Goal: Task Accomplishment & Management: Manage account settings

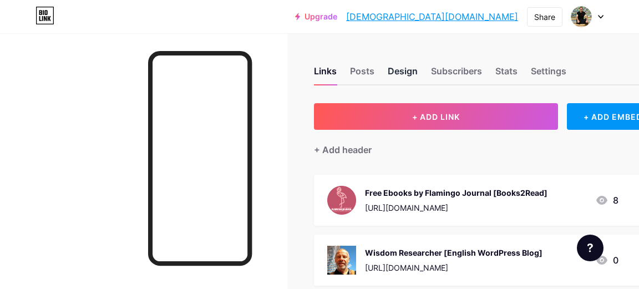
click at [399, 70] on div "Design" at bounding box center [403, 74] width 30 height 20
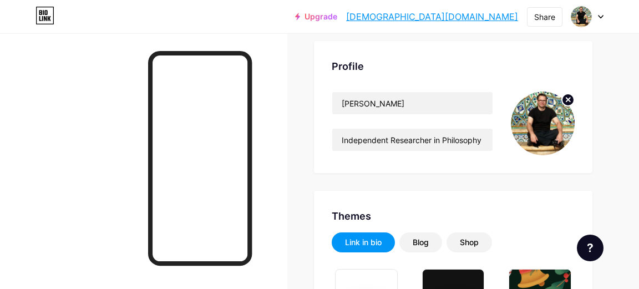
scroll to position [58, 0]
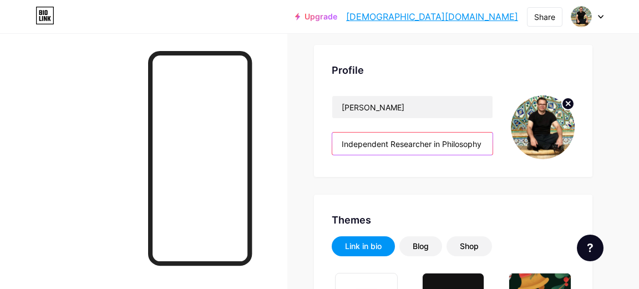
click at [408, 144] on input "Independent Researcher in Philosophy (Journalist) — [GEOGRAPHIC_DATA]: "Indepen…" at bounding box center [412, 144] width 160 height 22
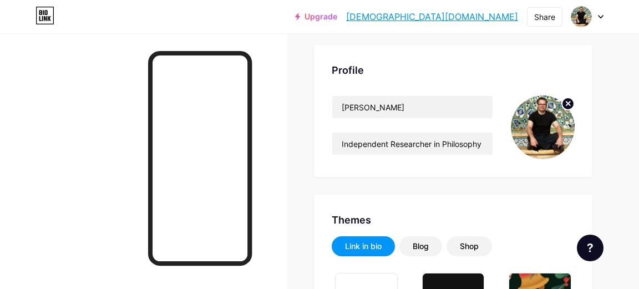
click at [599, 16] on icon at bounding box center [600, 17] width 4 height 3
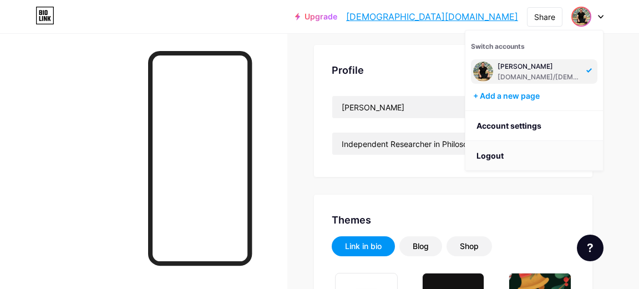
click at [491, 154] on li "Logout" at bounding box center [534, 156] width 138 height 30
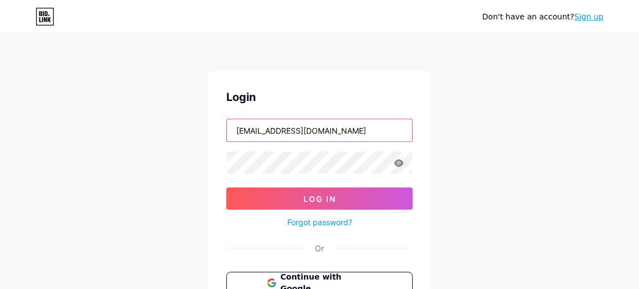
click at [375, 130] on input "[EMAIL_ADDRESS][DOMAIN_NAME]" at bounding box center [319, 130] width 185 height 22
type input "[EMAIL_ADDRESS][DOMAIN_NAME]"
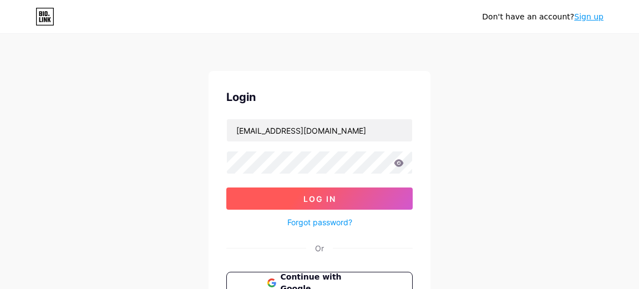
click at [325, 196] on span "Log In" at bounding box center [319, 198] width 33 height 9
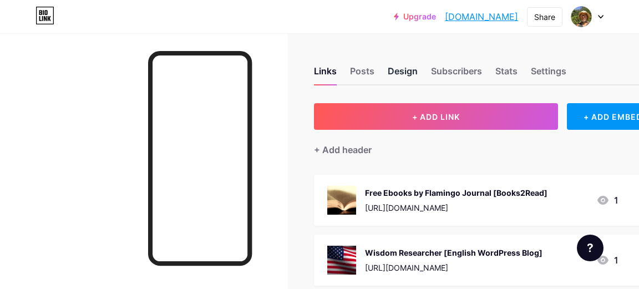
click at [401, 72] on div "Design" at bounding box center [403, 74] width 30 height 20
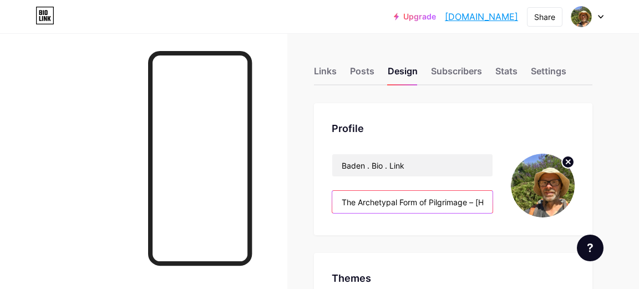
click at [420, 201] on input "The Archetypal Form of Pilgrimage – [Hiking Done] [GEOGRAPHIC_DATA] to [GEOGRAP…" at bounding box center [412, 202] width 160 height 22
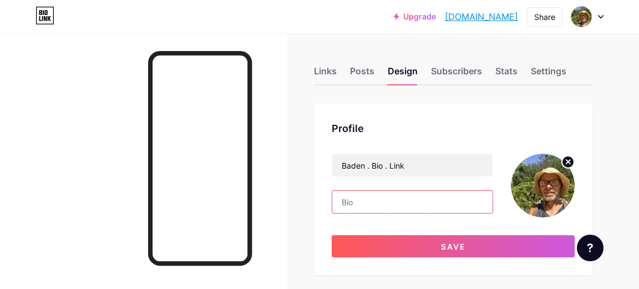
paste input "Independent Researcher in Philosophy (Journalist) — [GEOGRAPHIC_DATA]: "Indepen…"
type input "Independent Researcher in Philosophy (Journalist) — [GEOGRAPHIC_DATA]: "Indepen…"
click at [320, 251] on div "Profile [GEOGRAPHIC_DATA] . Bio . Link Independent Researcher in Philosophy (Jo…" at bounding box center [453, 189] width 278 height 172
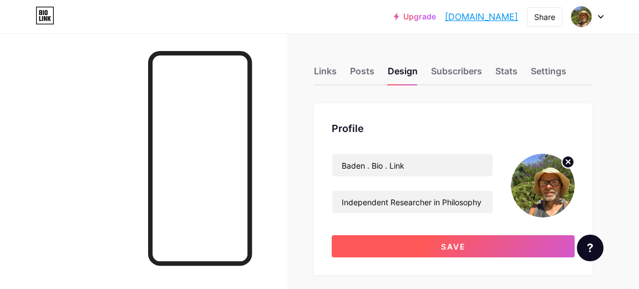
click at [457, 246] on span "Save" at bounding box center [453, 246] width 25 height 9
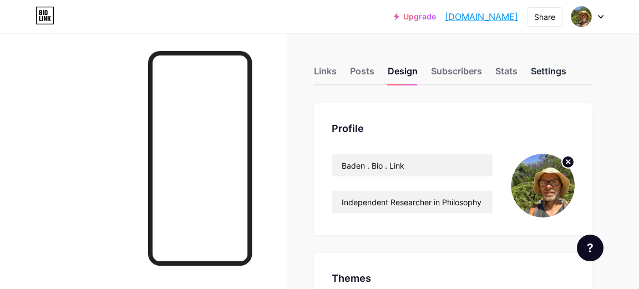
click at [550, 73] on div "Settings" at bounding box center [548, 74] width 35 height 20
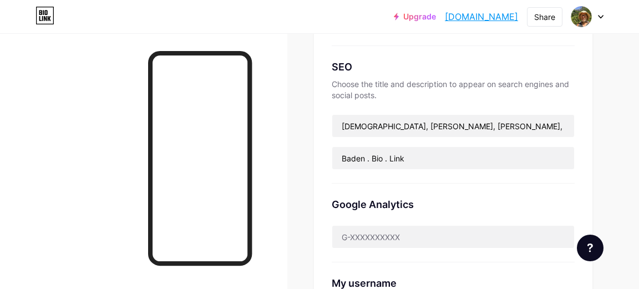
scroll to position [226, 0]
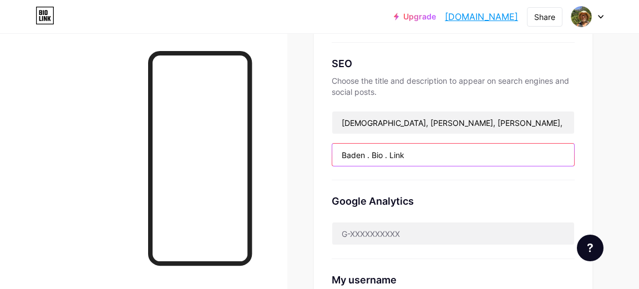
click at [423, 154] on input "Baden . Bio . Link" at bounding box center [453, 155] width 242 height 22
click at [405, 156] on input "Survival training sacred living" at bounding box center [453, 155] width 242 height 22
click at [481, 155] on input "Survival training and sacred living" at bounding box center [453, 155] width 242 height 22
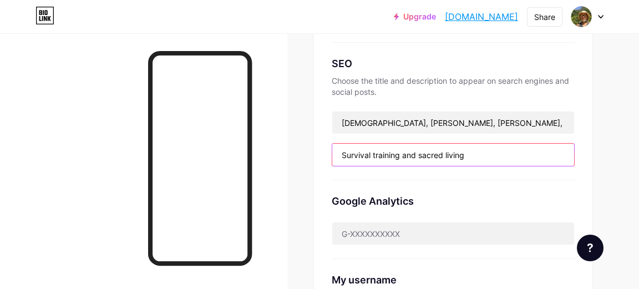
click at [481, 155] on input "Survival training and sacred living" at bounding box center [453, 155] width 242 height 22
type input "Survival training and sacred living"
paste input "Survival Training and Sacred Living"
type input "Survival Training and Sacred Living"
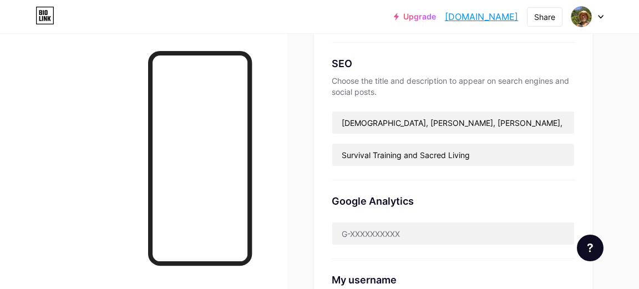
click at [587, 185] on div "Preferred link This is an aesthetic choice. Both links are usable. [DOMAIN_NAME…" at bounding box center [453, 129] width 278 height 504
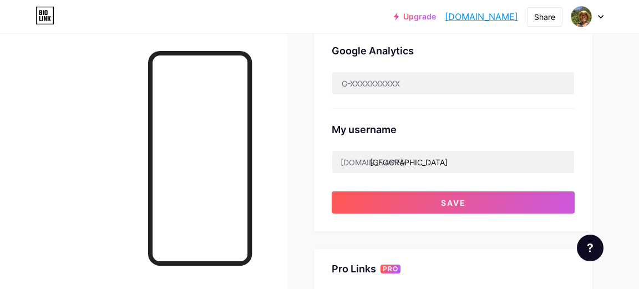
scroll to position [375, 0]
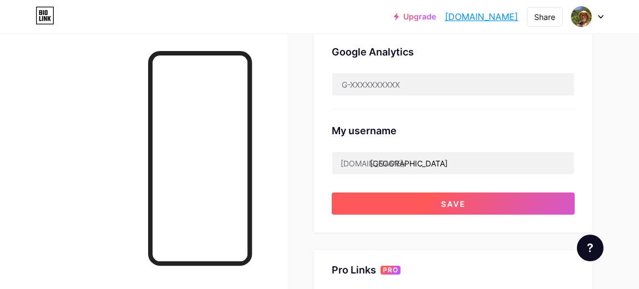
click at [458, 204] on span "Save" at bounding box center [453, 203] width 25 height 9
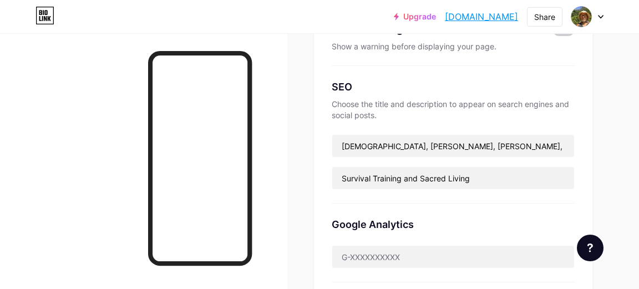
scroll to position [203, 0]
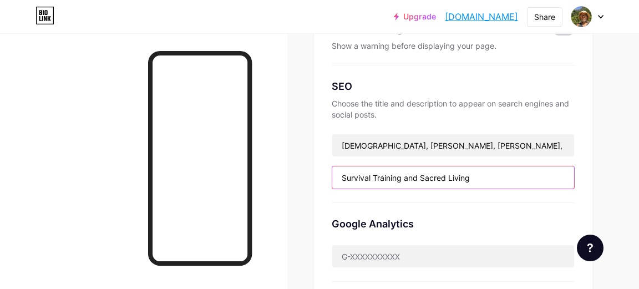
click at [446, 176] on input "Survival Training and Sacred Living" at bounding box center [453, 177] width 242 height 22
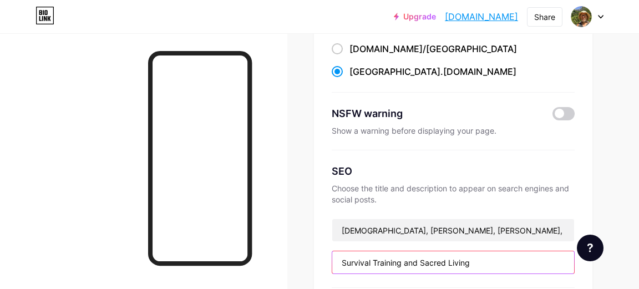
scroll to position [0, 0]
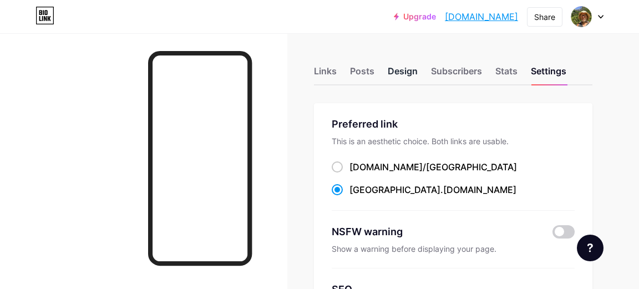
click at [399, 72] on div "Design" at bounding box center [403, 74] width 30 height 20
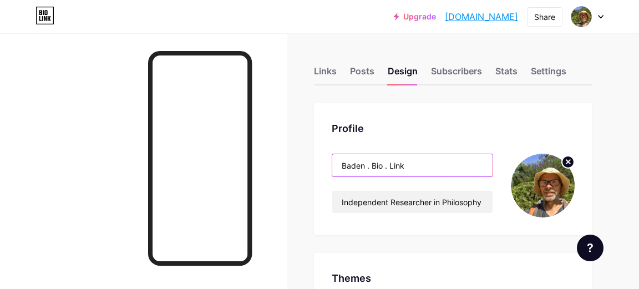
click at [399, 162] on input "Baden . Bio . Link" at bounding box center [412, 165] width 160 height 22
paste input "Survival Training and Sacred Living"
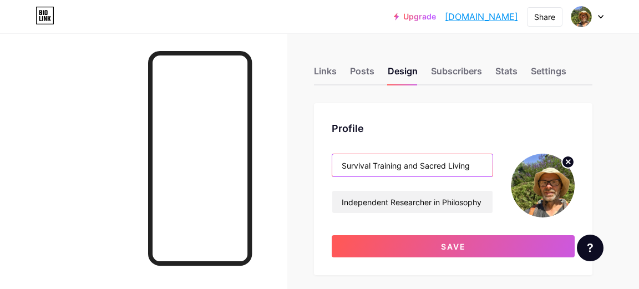
type input "Survival Training and Sacred Living"
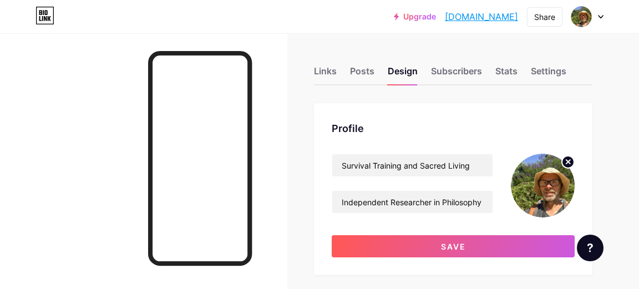
click at [579, 118] on div "Profile Survival Training and Sacred Living Independent Researcher in Philosoph…" at bounding box center [453, 189] width 278 height 172
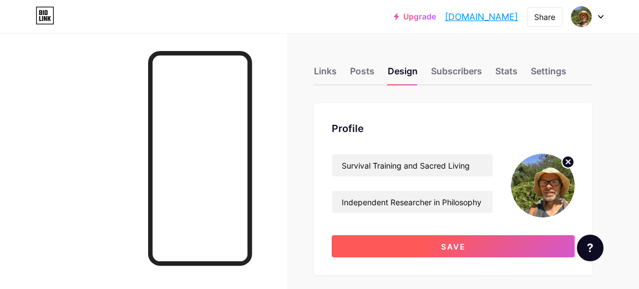
click at [441, 244] on span "Save" at bounding box center [453, 246] width 25 height 9
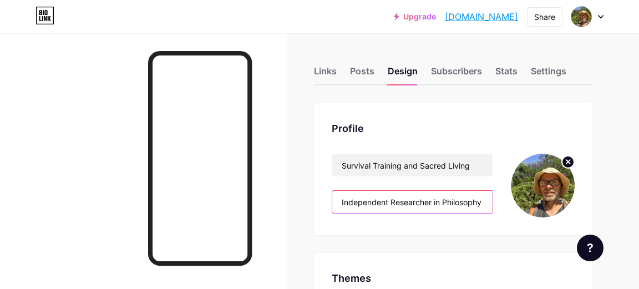
click at [413, 202] on input "Independent Researcher in Philosophy (Journalist) — [GEOGRAPHIC_DATA]: "Indepen…" at bounding box center [412, 202] width 160 height 22
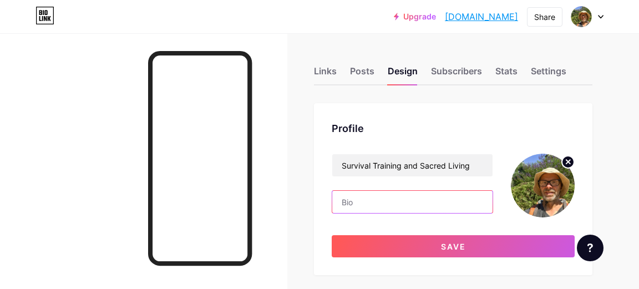
paste input "The Remembering of Our Belonging to Sea and Earth"
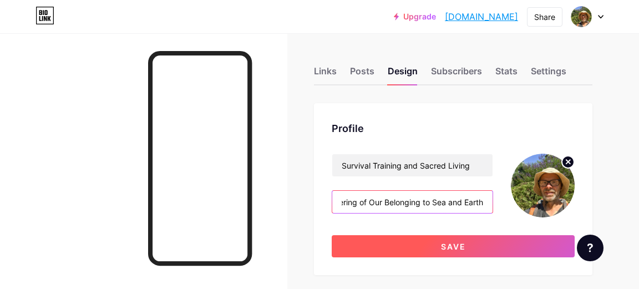
type input "The Remembering of Our Belonging to Sea and Earth"
click at [466, 245] on button "Save" at bounding box center [453, 246] width 243 height 22
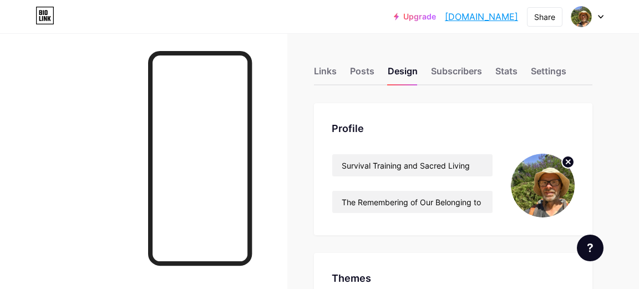
click at [484, 17] on link "[DOMAIN_NAME]" at bounding box center [481, 16] width 73 height 13
click at [546, 72] on div "Settings" at bounding box center [548, 74] width 35 height 20
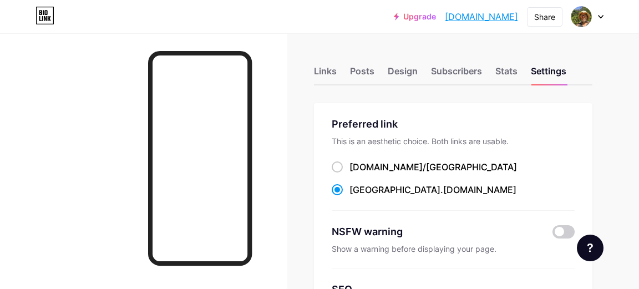
click at [460, 169] on div "[DOMAIN_NAME]/ [GEOGRAPHIC_DATA]" at bounding box center [453, 167] width 243 height 14
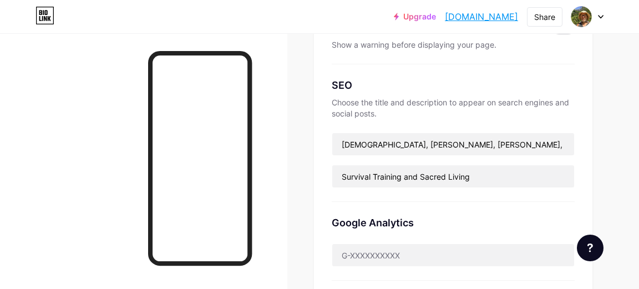
scroll to position [205, 0]
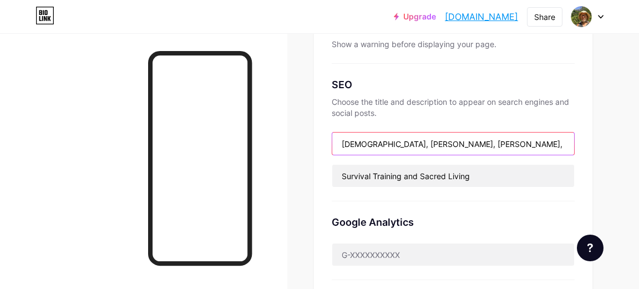
click at [457, 143] on input "[DEMOGRAPHIC_DATA], [PERSON_NAME], [PERSON_NAME], [DEMOGRAPHIC_DATA], survival,…" at bounding box center [453, 144] width 242 height 22
paste input "[DEMOGRAPHIC_DATA], [PERSON_NAME], [PERSON_NAME], [DEMOGRAPHIC_DATA], survival,…"
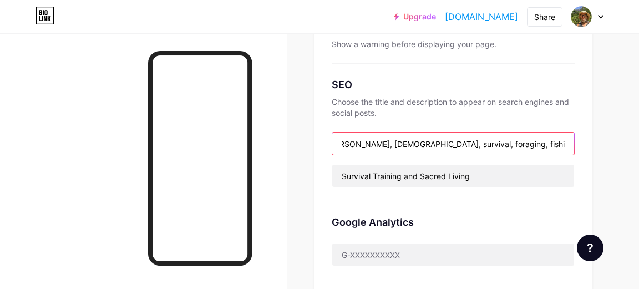
type input "[DEMOGRAPHIC_DATA], [PERSON_NAME], [PERSON_NAME], [DEMOGRAPHIC_DATA], survival,…"
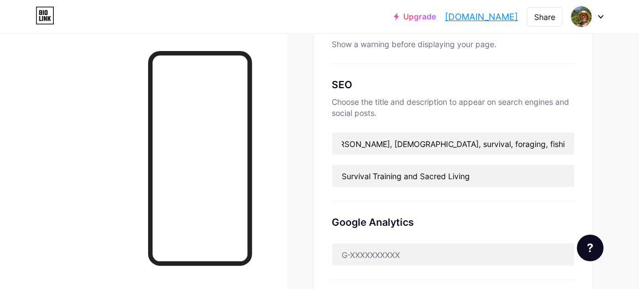
click at [584, 127] on div "Preferred link This is an aesthetic choice. Both links are usable. [DOMAIN_NAME…" at bounding box center [453, 151] width 278 height 504
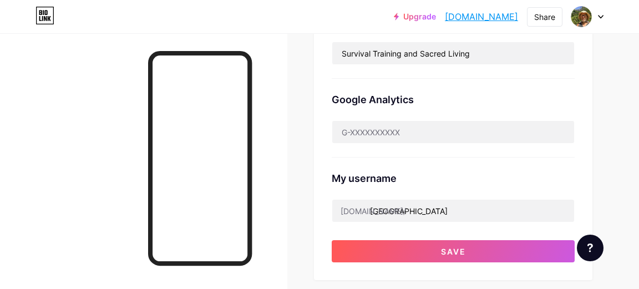
scroll to position [332, 0]
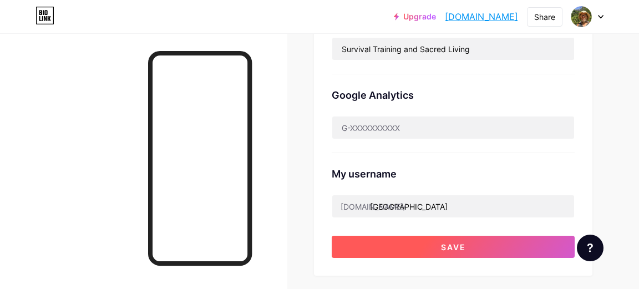
click at [467, 246] on button "Save" at bounding box center [453, 247] width 243 height 22
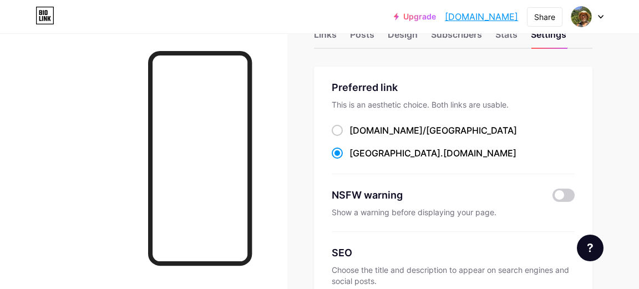
scroll to position [0, 0]
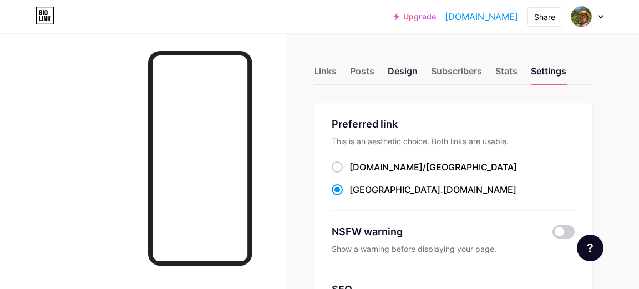
click at [401, 71] on div "Design" at bounding box center [403, 74] width 30 height 20
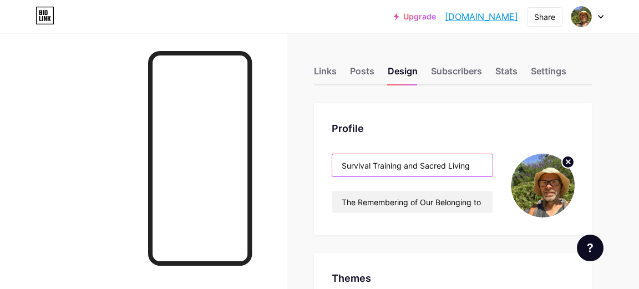
click at [343, 162] on input "Survival Training and Sacred Living" at bounding box center [412, 165] width 160 height 22
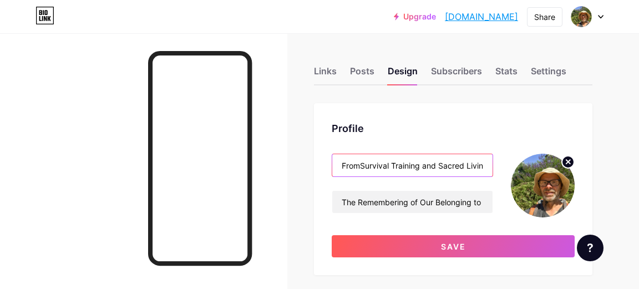
type input "From Survival Training and Sacred Living"
click at [418, 169] on input "From Survival Training and Sacred Living" at bounding box center [412, 165] width 160 height 22
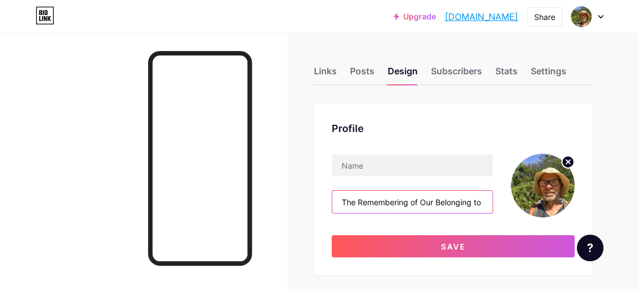
click at [343, 200] on input "The Remembering of Our Belonging to Sea and Earth" at bounding box center [412, 202] width 160 height 22
paste input "From Survival Training and Sacred Living"
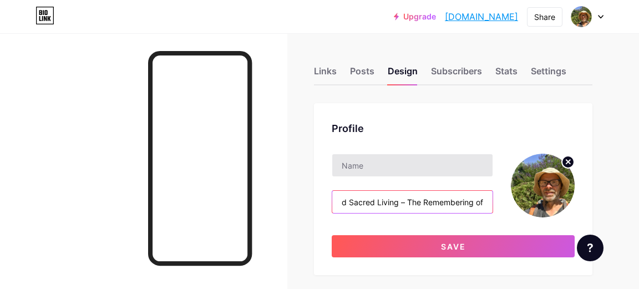
type input "From Survival Training and Sacred Living – The Remembering of Our Belonging to …"
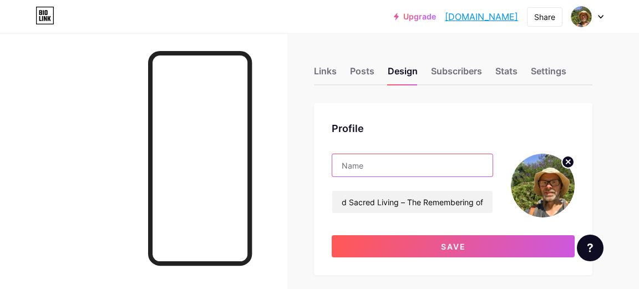
click at [413, 164] on input "text" at bounding box center [412, 165] width 160 height 22
paste input "forest dweller"
type input "forest dweller"
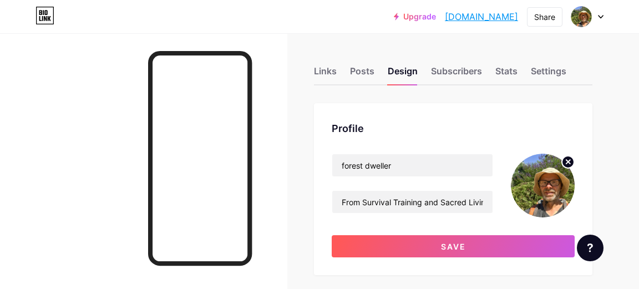
click at [578, 121] on div "Profile forest dweller From Survival Training and Sacred Living – The Rememberi…" at bounding box center [453, 189] width 278 height 172
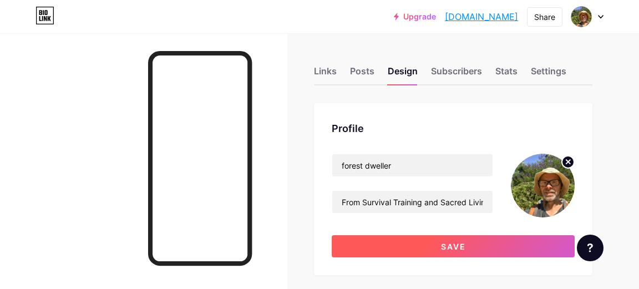
click at [453, 246] on span "Save" at bounding box center [453, 246] width 25 height 9
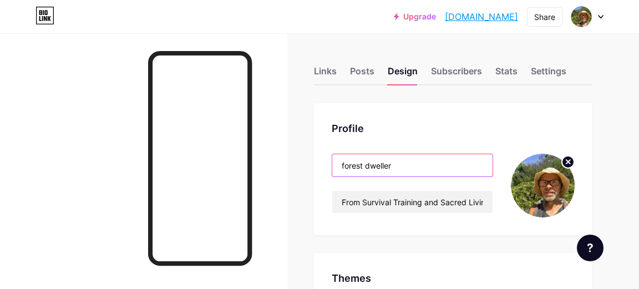
click at [381, 166] on input "forest dweller" at bounding box center [412, 165] width 160 height 22
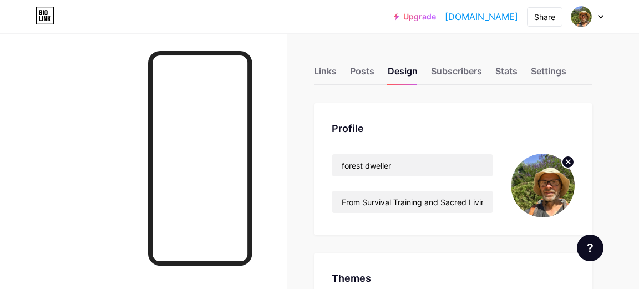
click at [573, 122] on div "Profile" at bounding box center [453, 128] width 243 height 15
click at [433, 202] on input "From Survival Training and Sacred Living – The Remembering of Our Belonging to …" at bounding box center [412, 202] width 160 height 22
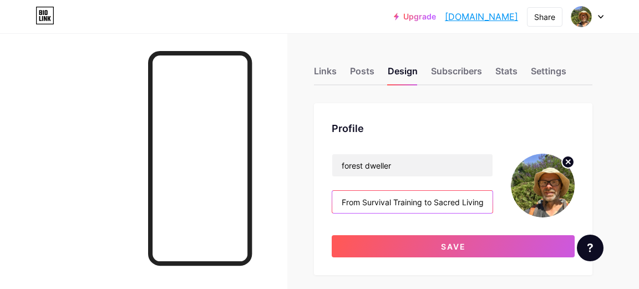
type input "From Survival Training to Sacred Living – The Remembering of Our Belonging to S…"
click at [568, 130] on div "Profile" at bounding box center [453, 128] width 243 height 15
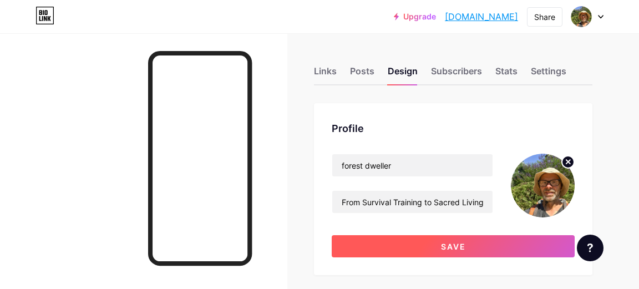
click at [467, 245] on button "Save" at bounding box center [453, 246] width 243 height 22
